Goal: Information Seeking & Learning: Find specific fact

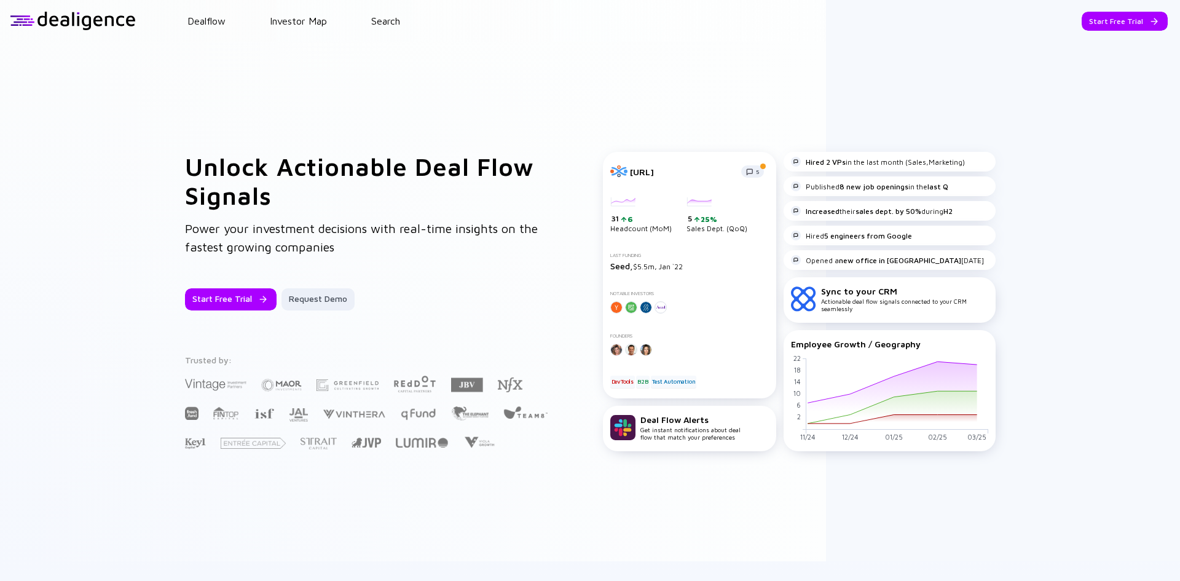
click at [1107, 24] on div "Start Free Trial" at bounding box center [1125, 21] width 86 height 19
click at [1107, 24] on div "Go to App" at bounding box center [1134, 21] width 68 height 19
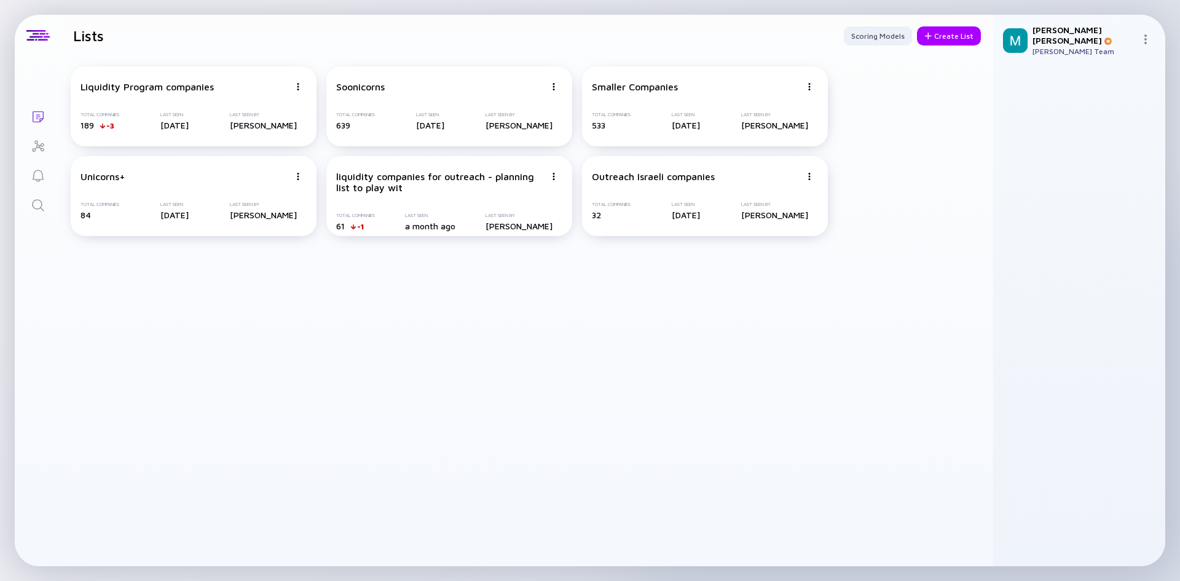
click at [44, 217] on link "Search" at bounding box center [38, 204] width 46 height 30
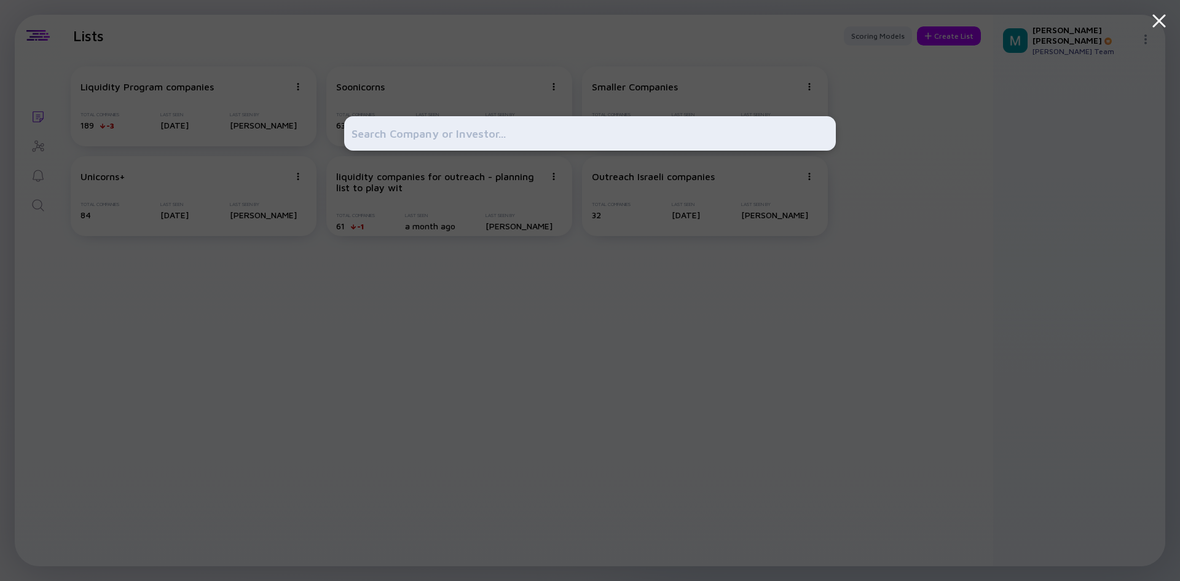
click at [395, 143] on input "text" at bounding box center [590, 133] width 477 height 22
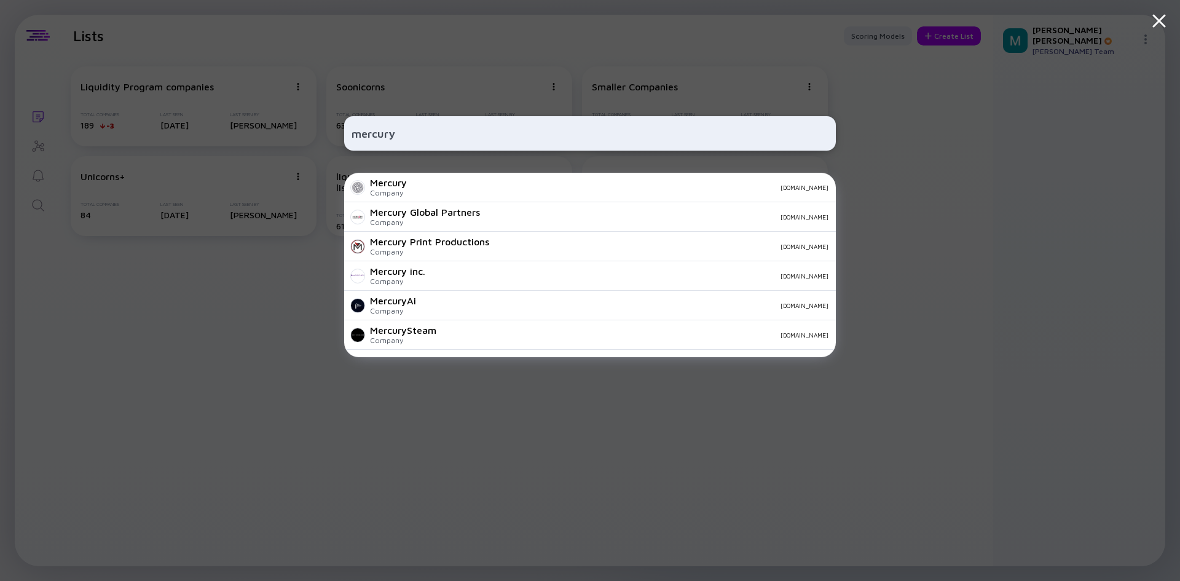
type input "mercury"
click at [420, 209] on div "Mercury Global Partners" at bounding box center [425, 212] width 110 height 11
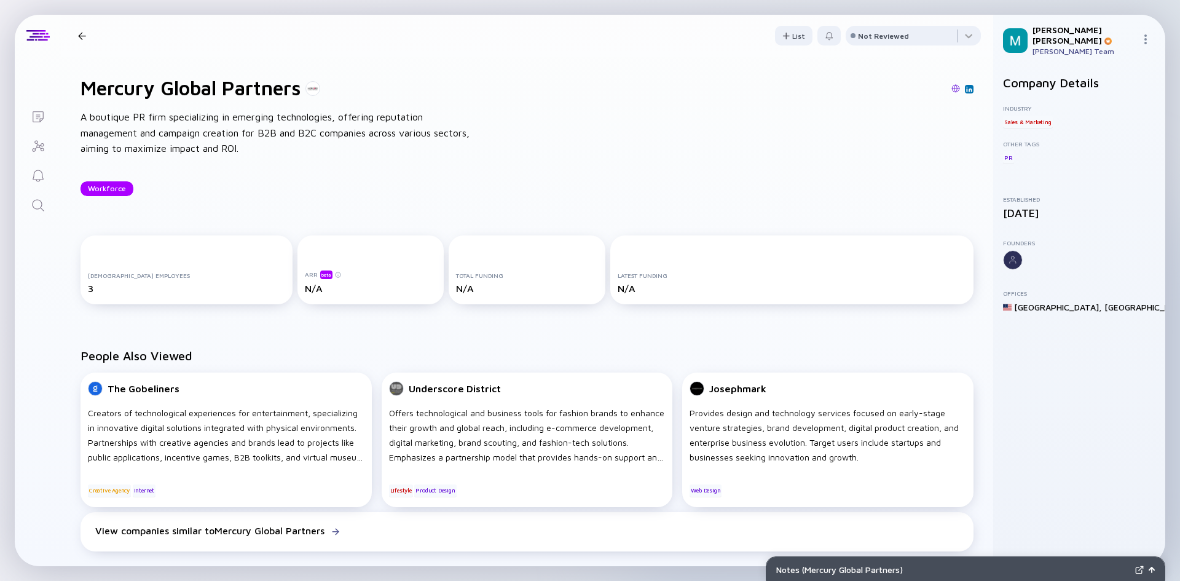
click at [44, 210] on icon "Search" at bounding box center [38, 205] width 15 height 15
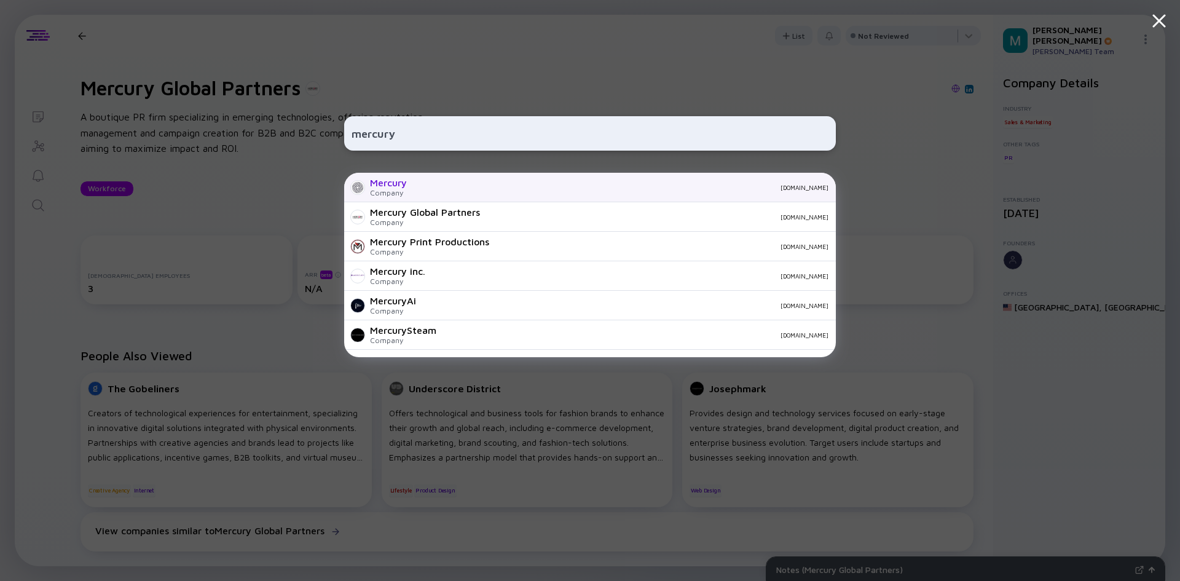
type input "mercury"
click at [397, 179] on div "Mercury" at bounding box center [388, 182] width 37 height 11
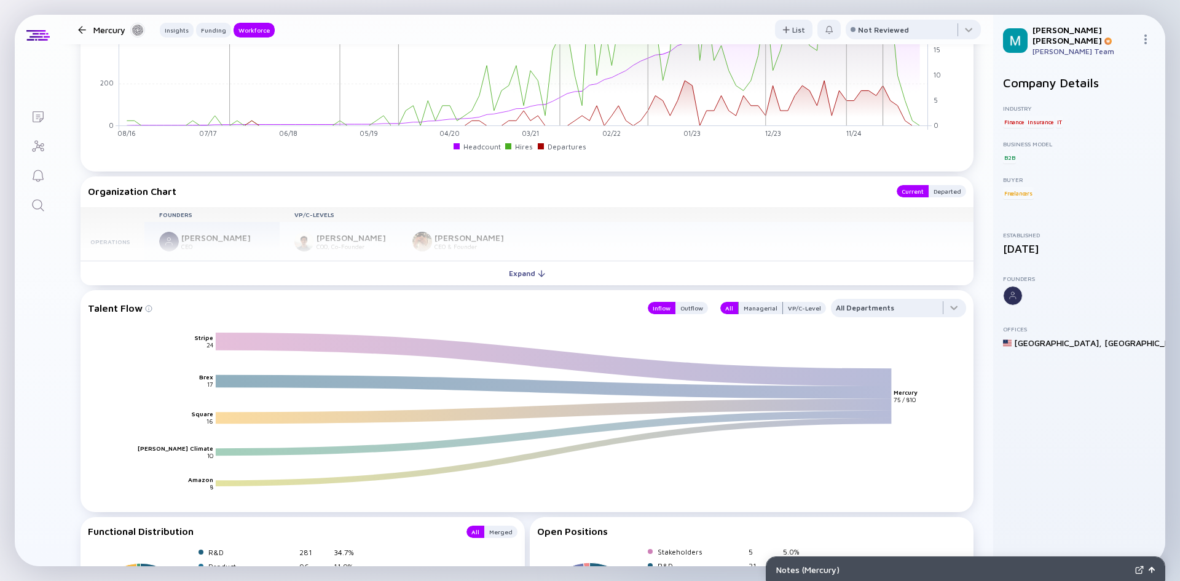
scroll to position [1460, 0]
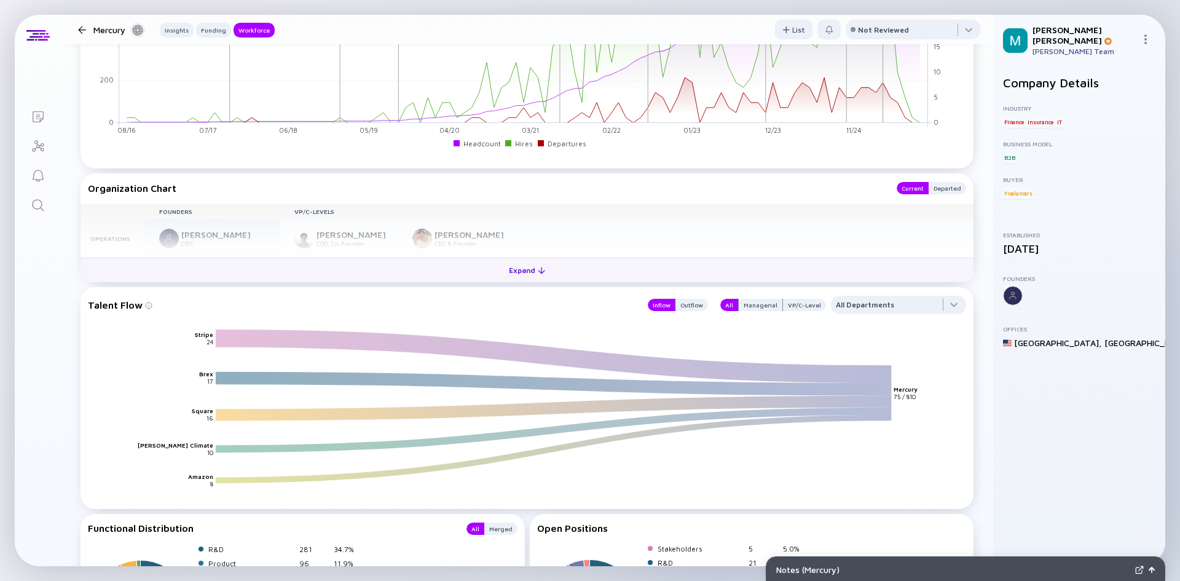
click at [483, 271] on button "Expand" at bounding box center [527, 270] width 893 height 25
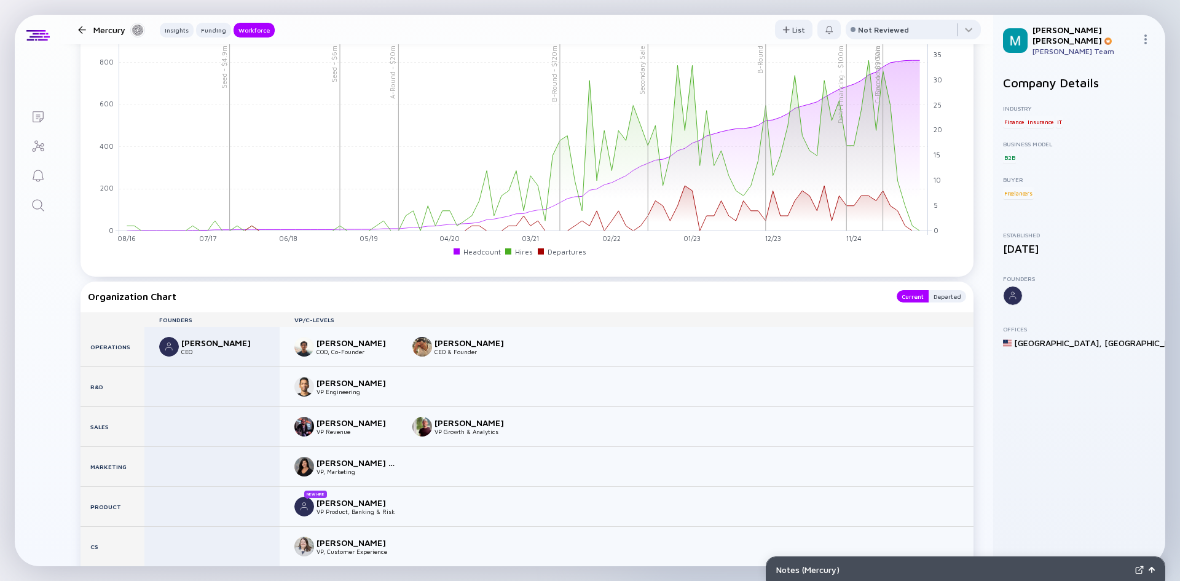
scroll to position [1367, 0]
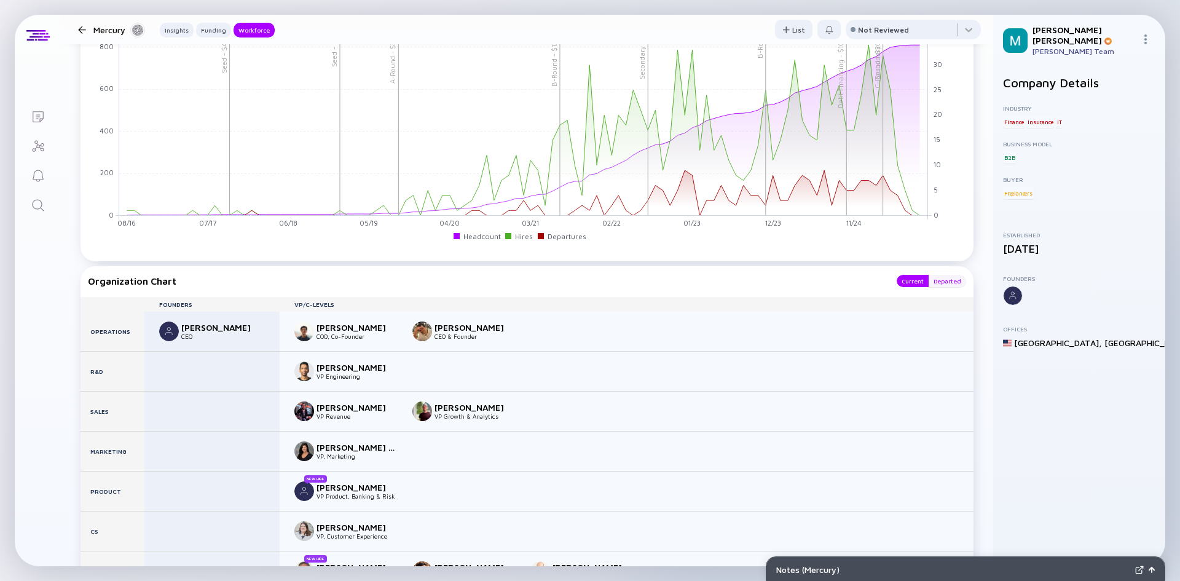
click at [942, 286] on div "Departed" at bounding box center [947, 281] width 37 height 12
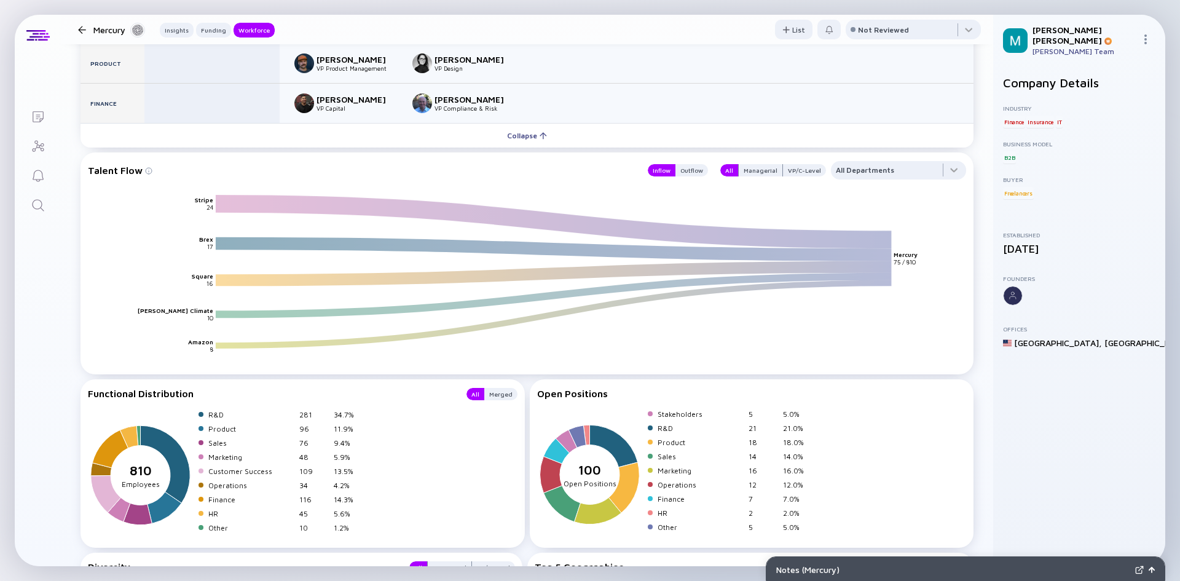
scroll to position [1640, 0]
